Goal: Transaction & Acquisition: Purchase product/service

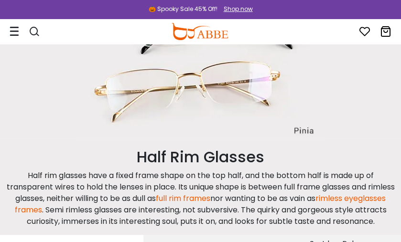
scroll to position [96, 0]
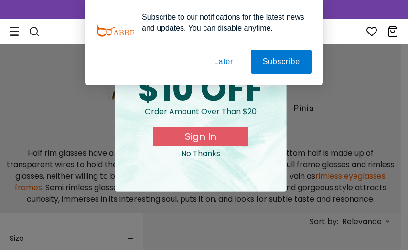
click at [230, 66] on button "Later" at bounding box center [223, 62] width 43 height 24
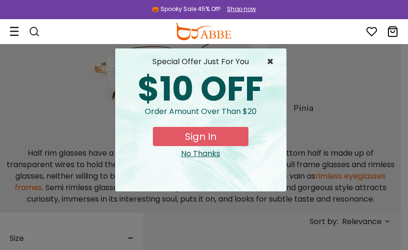
click at [273, 61] on span "×" at bounding box center [273, 61] width 12 height 11
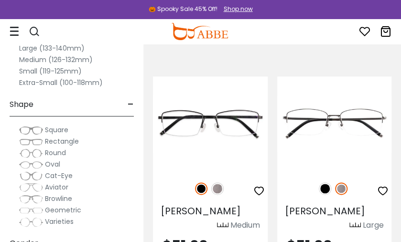
scroll to position [287, 0]
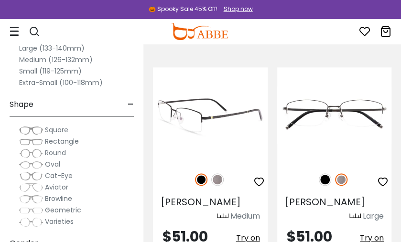
click at [218, 176] on img at bounding box center [217, 180] width 12 height 12
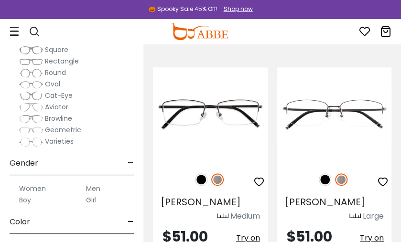
scroll to position [96, 0]
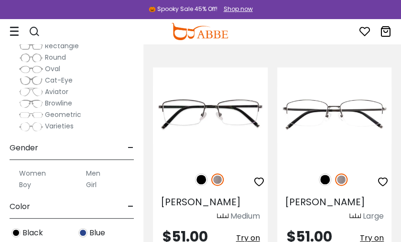
click at [41, 175] on label "Women" at bounding box center [32, 173] width 27 height 11
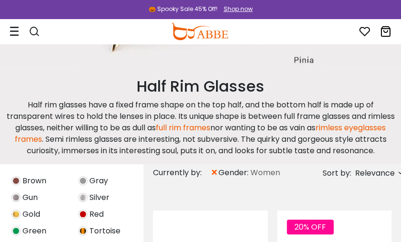
scroll to position [382, 0]
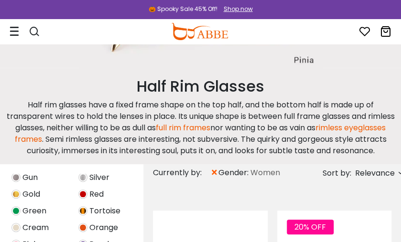
click at [13, 192] on img at bounding box center [15, 194] width 9 height 9
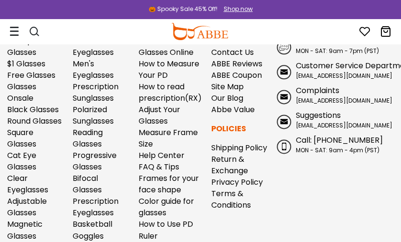
scroll to position [1578, 0]
